Goal: Register for event/course

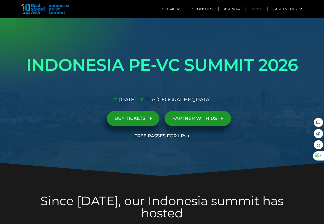
click at [136, 119] on span "BUY TICKETS" at bounding box center [129, 118] width 31 height 5
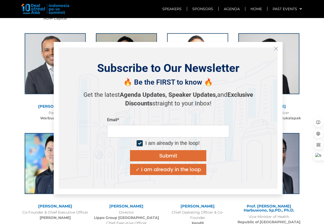
scroll to position [1429, 0]
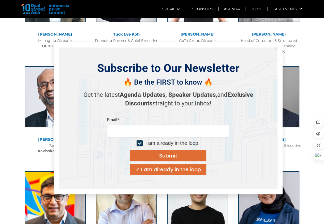
click at [279, 46] on button "Close" at bounding box center [276, 49] width 8 height 8
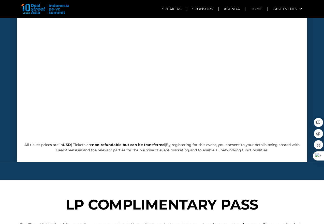
scroll to position [1806, 0]
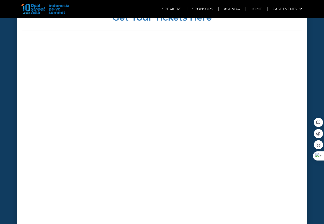
click at [257, 107] on div at bounding box center [162, 135] width 280 height 192
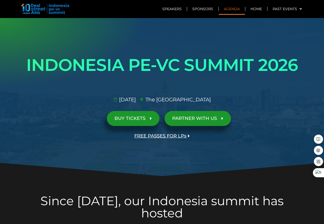
click at [229, 13] on link "Agenda" at bounding box center [232, 9] width 26 height 12
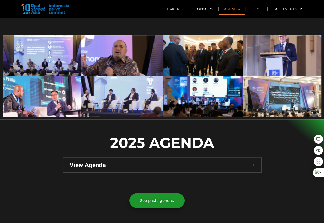
scroll to position [360, 0]
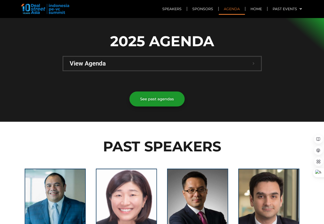
click at [169, 61] on span "View Agenda" at bounding box center [161, 64] width 183 height 6
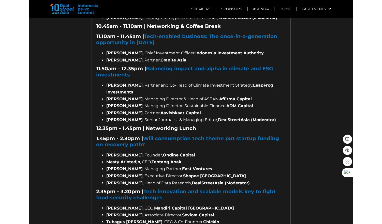
scroll to position [643, 0]
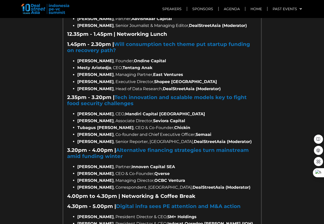
drag, startPoint x: 277, startPoint y: 68, endPoint x: 287, endPoint y: 42, distance: 27.5
click at [277, 68] on div at bounding box center [162, 69] width 324 height 668
